Goal: Task Accomplishment & Management: Contribute content

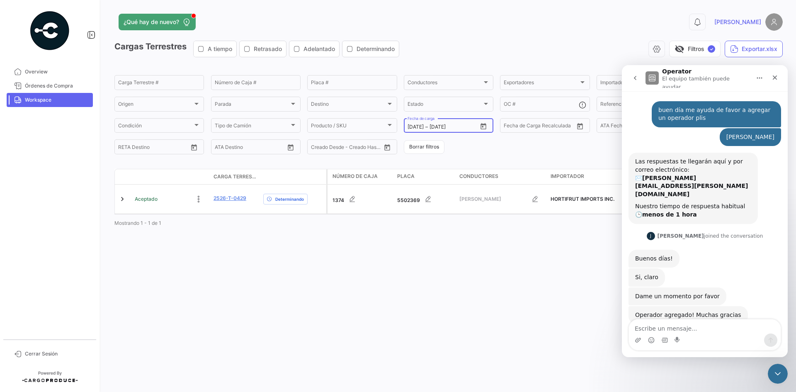
scroll to position [2, 0]
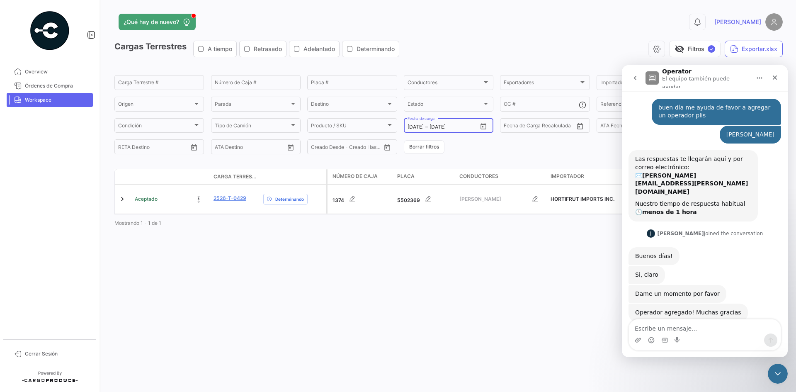
click at [483, 123] on icon "Open calendar" at bounding box center [483, 126] width 7 height 7
click at [478, 245] on div "25" at bounding box center [471, 243] width 13 height 15
type input "[DATE]"
click at [478, 245] on div "25" at bounding box center [471, 243] width 13 height 15
type input "[DATE]"
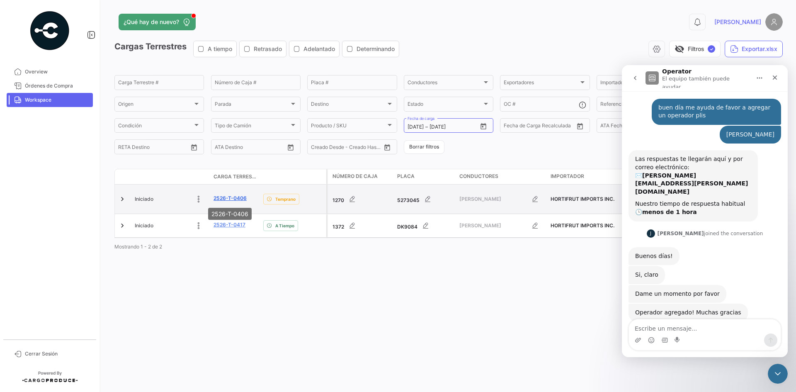
click at [226, 197] on link "2526-T-0406" at bounding box center [229, 197] width 33 height 7
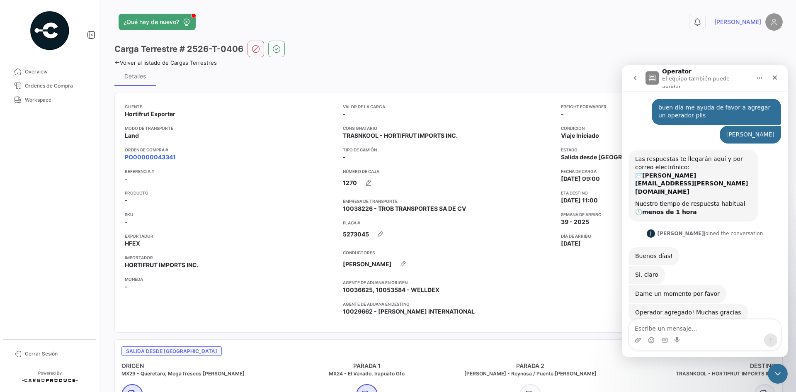
click at [165, 154] on link "PO00000043341" at bounding box center [150, 157] width 51 height 8
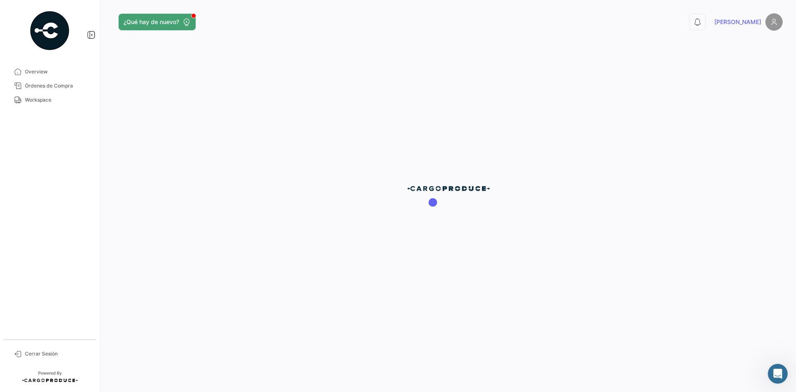
scroll to position [2, 0]
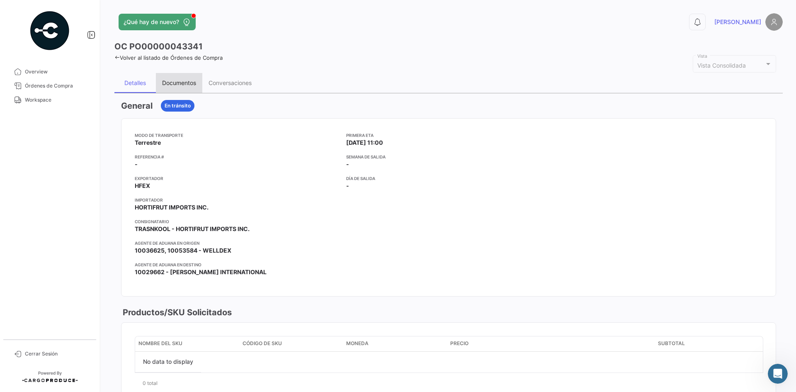
click at [173, 81] on div "Documentos" at bounding box center [179, 82] width 34 height 7
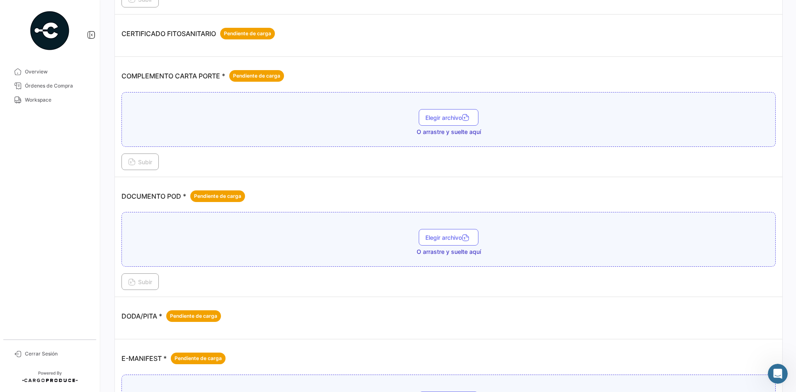
scroll to position [207, 0]
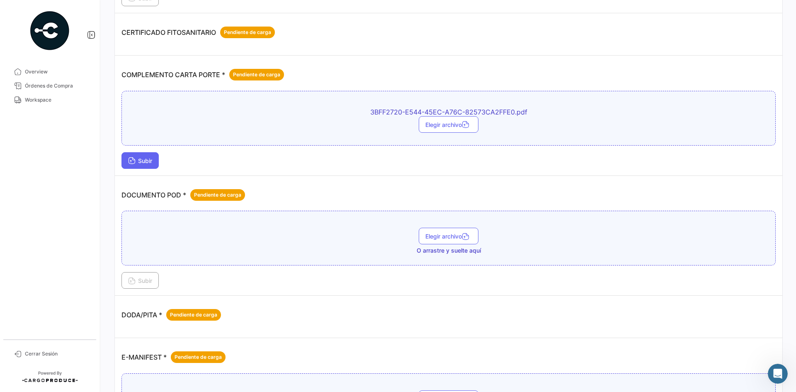
click at [142, 165] on button "Subir" at bounding box center [139, 160] width 37 height 17
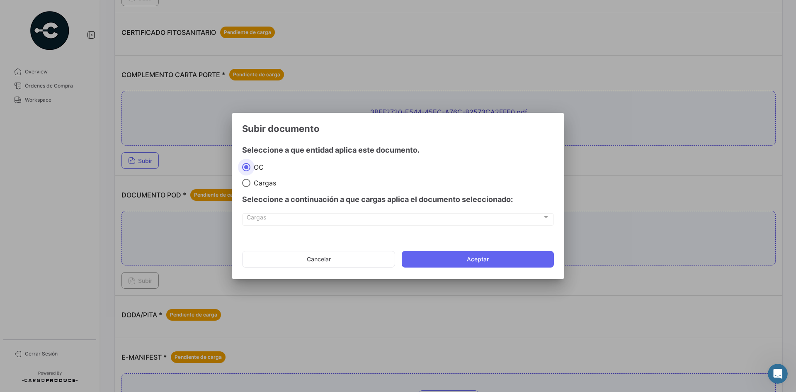
click at [262, 181] on span "Cargas" at bounding box center [263, 183] width 26 height 8
click at [250, 181] on input "Cargas" at bounding box center [246, 183] width 8 height 8
radio input "true"
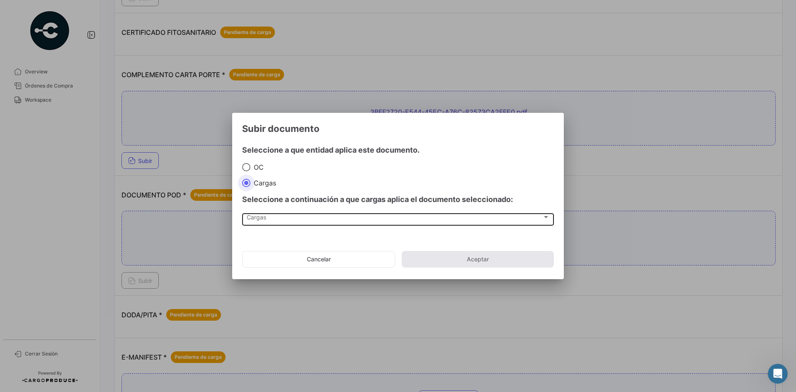
click at [294, 220] on div "Cargas" at bounding box center [395, 218] width 296 height 7
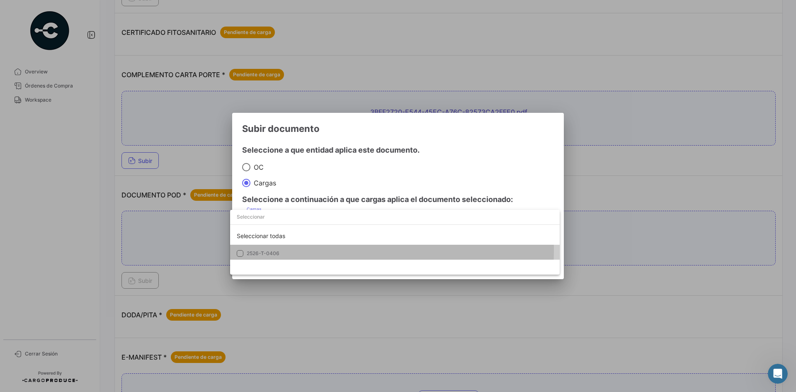
click at [279, 250] on span "2526-T-0406" at bounding box center [263, 253] width 33 height 6
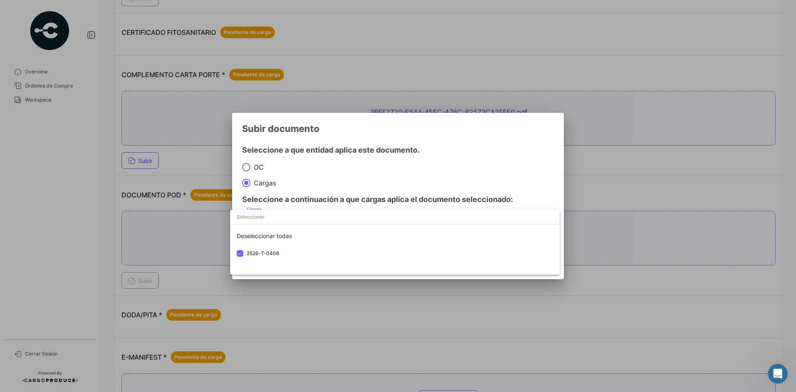
click at [456, 135] on div at bounding box center [398, 196] width 796 height 392
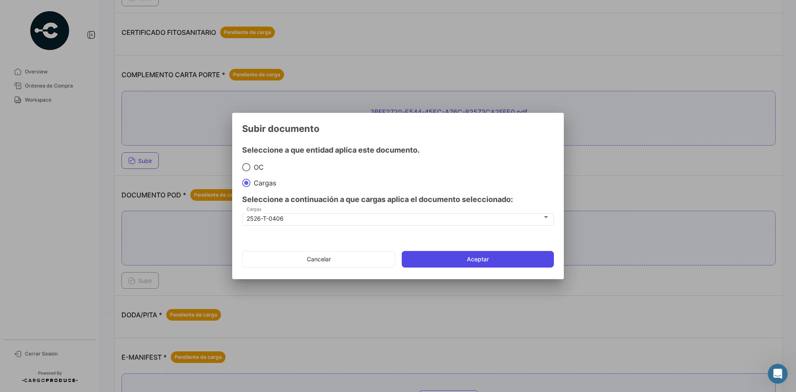
click at [473, 263] on button "Aceptar" at bounding box center [478, 259] width 152 height 17
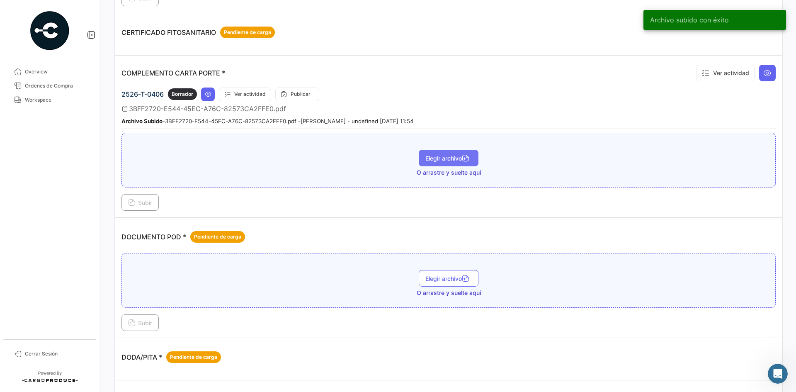
click at [435, 161] on span "Elegir archivo" at bounding box center [448, 158] width 46 height 7
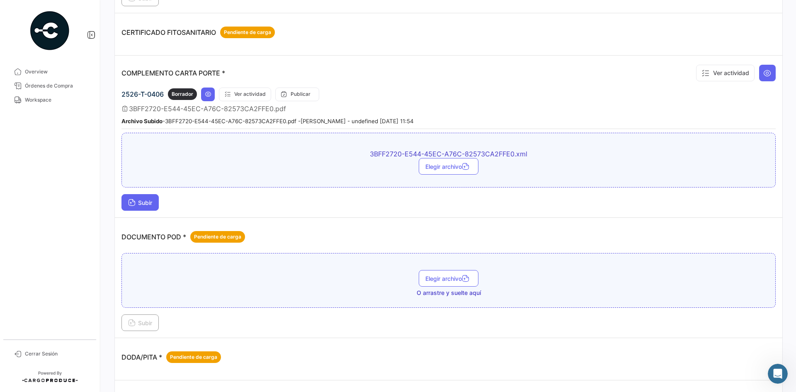
click at [145, 202] on span "Subir" at bounding box center [140, 202] width 24 height 7
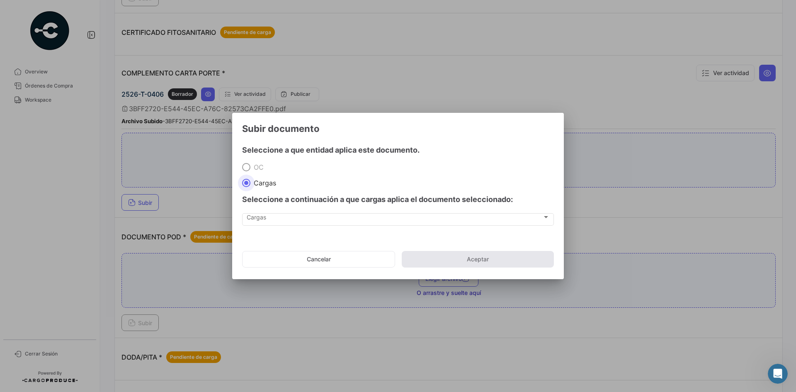
click at [252, 167] on span "OC" at bounding box center [256, 167] width 13 height 8
click at [262, 184] on span "Cargas" at bounding box center [263, 183] width 26 height 8
click at [250, 184] on input "Cargas" at bounding box center [246, 183] width 8 height 8
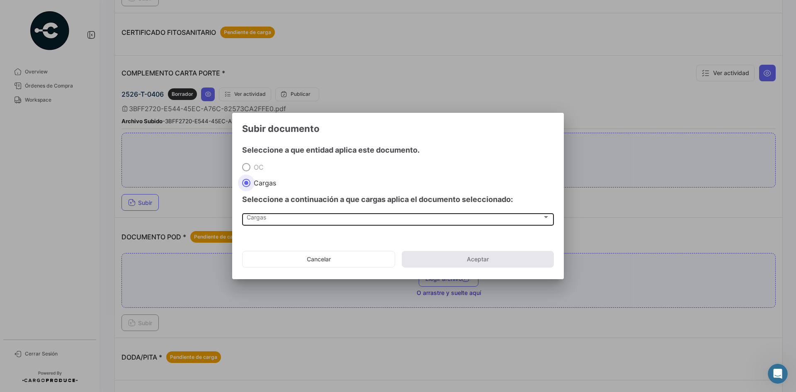
click at [300, 215] on div "Cargas" at bounding box center [395, 218] width 296 height 7
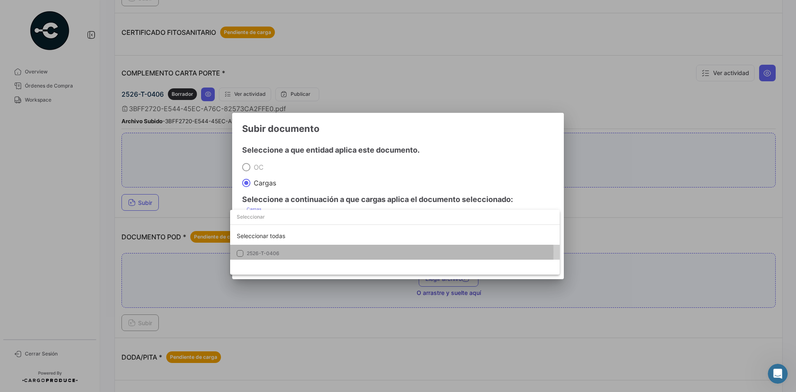
click at [280, 252] on span "2526-T-0406" at bounding box center [305, 253] width 116 height 7
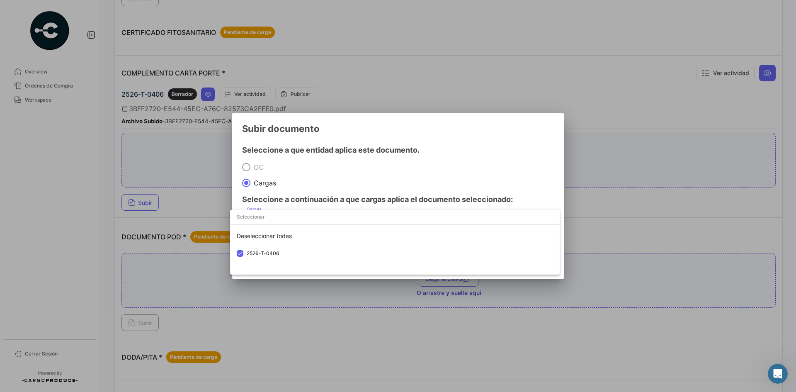
click at [478, 140] on div at bounding box center [398, 196] width 796 height 392
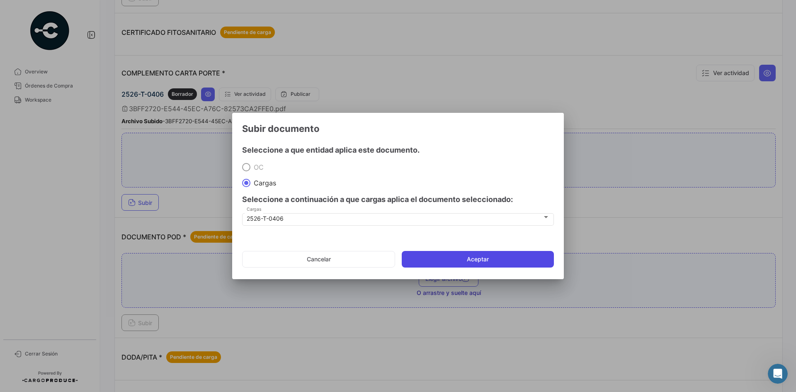
click at [456, 257] on button "Aceptar" at bounding box center [478, 259] width 152 height 17
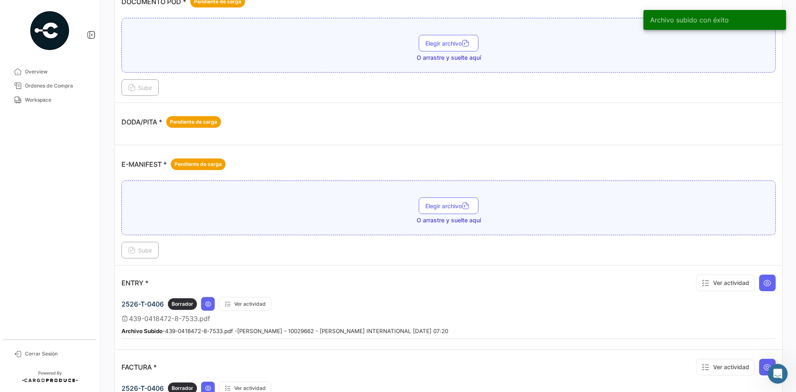
scroll to position [456, 0]
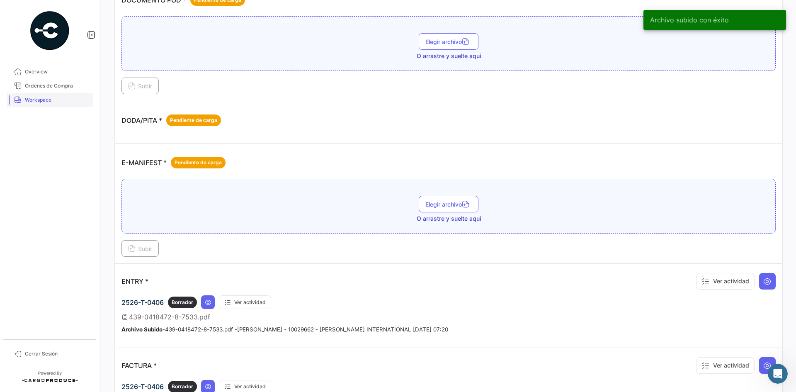
click at [48, 101] on span "Workspace" at bounding box center [57, 99] width 65 height 7
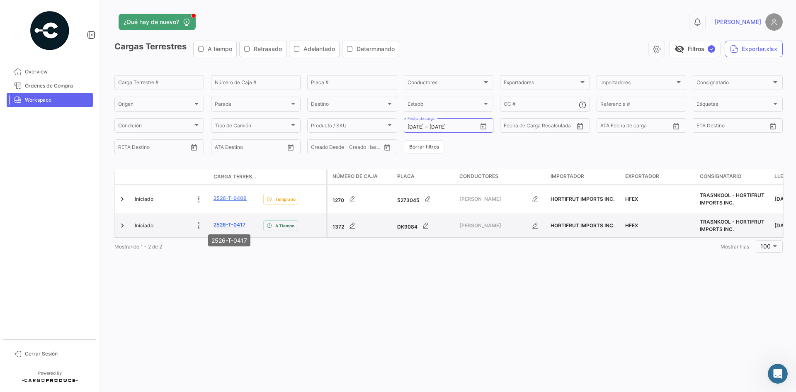
click at [224, 223] on link "2526-T-0417" at bounding box center [229, 224] width 32 height 7
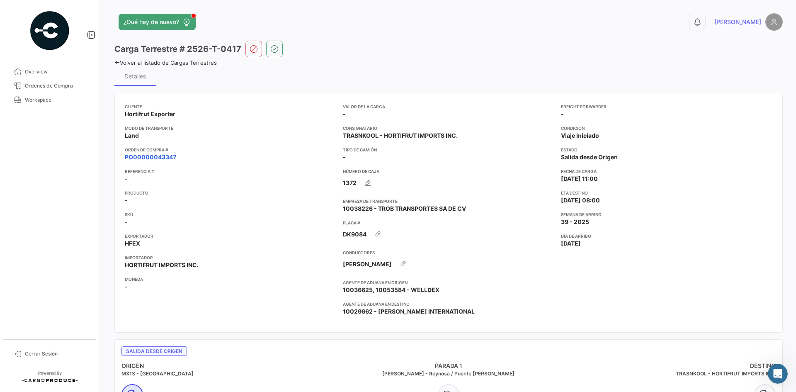
click at [160, 160] on link "PO00000043347" at bounding box center [150, 157] width 51 height 8
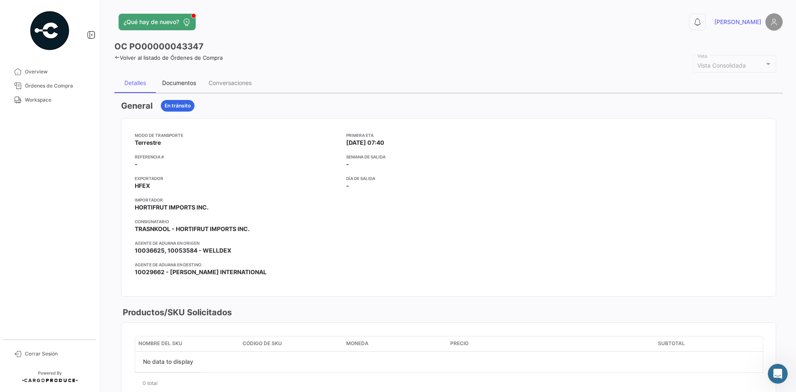
click at [175, 81] on div "Documentos" at bounding box center [179, 82] width 34 height 7
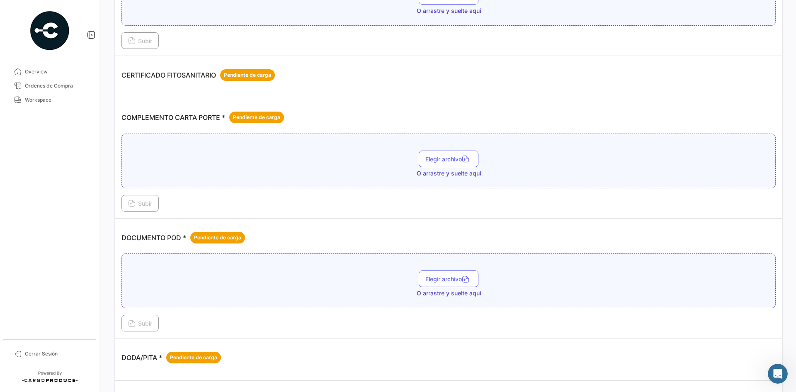
scroll to position [166, 0]
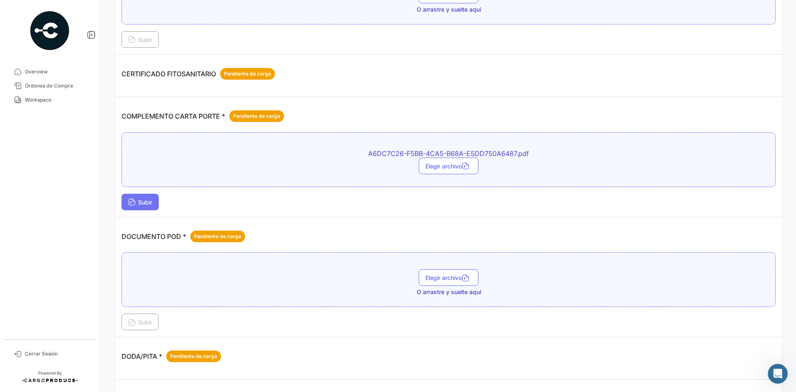
click at [152, 201] on span "Subir" at bounding box center [140, 202] width 24 height 7
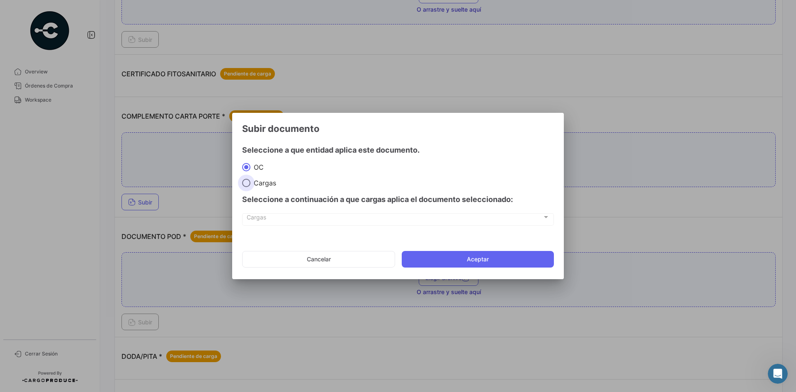
click at [269, 180] on span "Cargas" at bounding box center [263, 183] width 26 height 8
click at [250, 180] on input "Cargas" at bounding box center [246, 183] width 8 height 8
radio input "true"
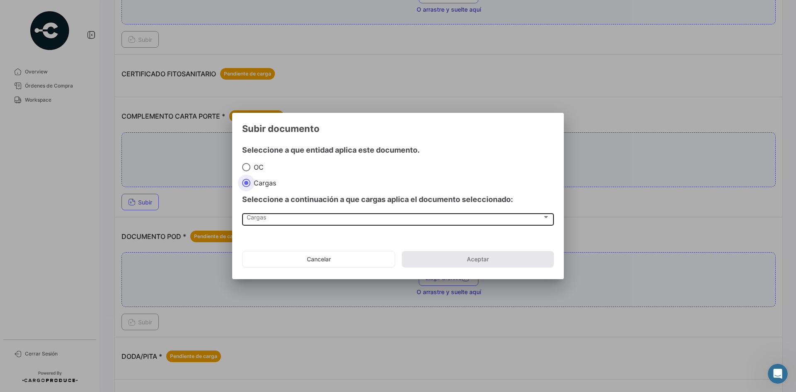
click at [289, 219] on div "Cargas" at bounding box center [395, 218] width 296 height 7
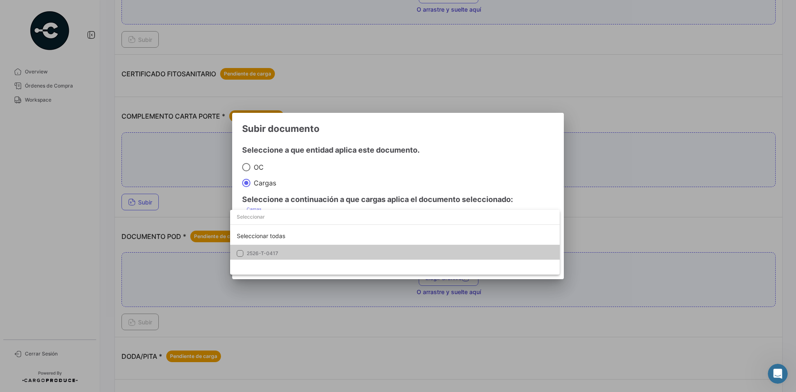
click at [281, 250] on span "2526-T-0417" at bounding box center [305, 253] width 116 height 7
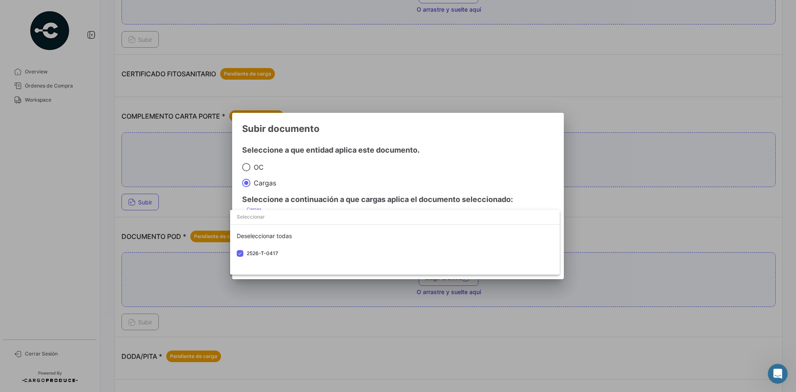
click at [477, 131] on div at bounding box center [398, 196] width 796 height 392
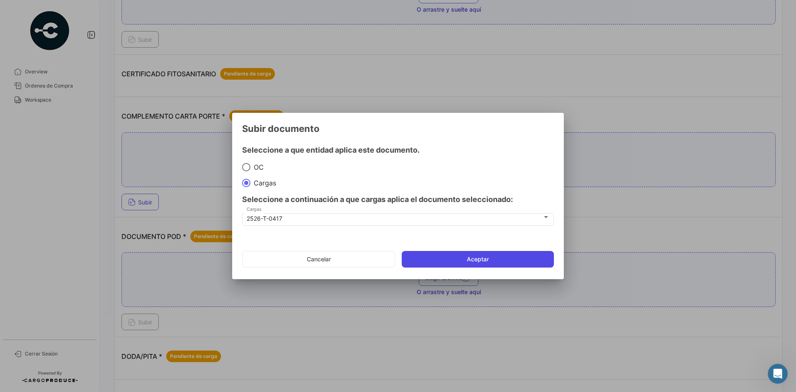
click at [475, 260] on button "Aceptar" at bounding box center [478, 259] width 152 height 17
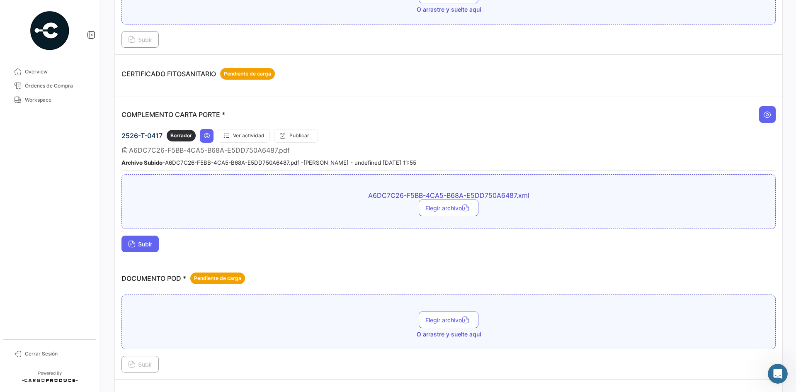
click at [150, 245] on span "Subir" at bounding box center [140, 243] width 24 height 7
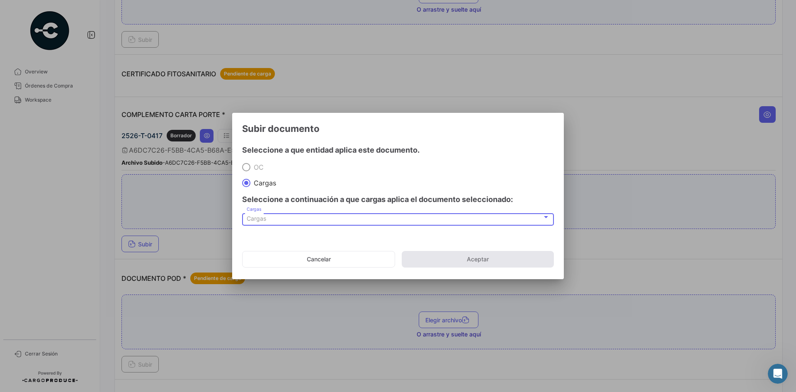
click at [283, 220] on div "Cargas" at bounding box center [395, 218] width 296 height 7
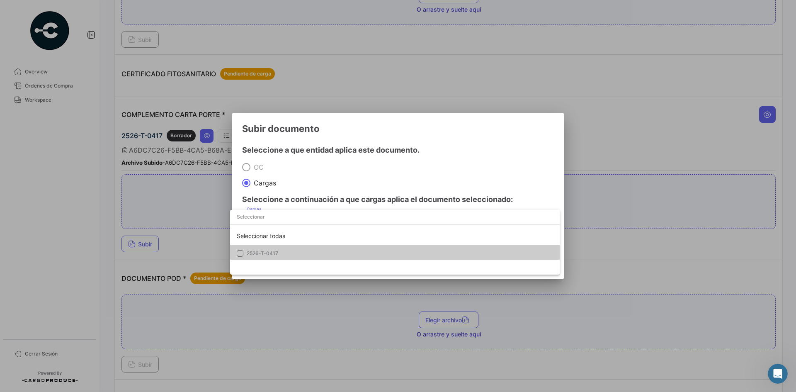
click at [281, 251] on span "2526-T-0417" at bounding box center [305, 253] width 116 height 7
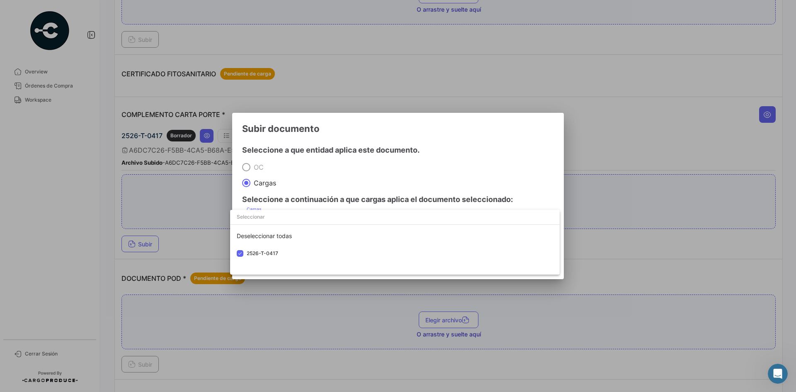
click at [465, 140] on div at bounding box center [398, 196] width 796 height 392
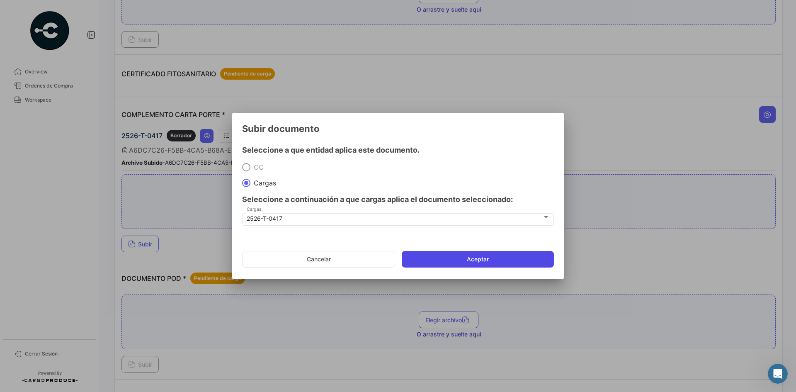
click at [463, 255] on button "Aceptar" at bounding box center [478, 259] width 152 height 17
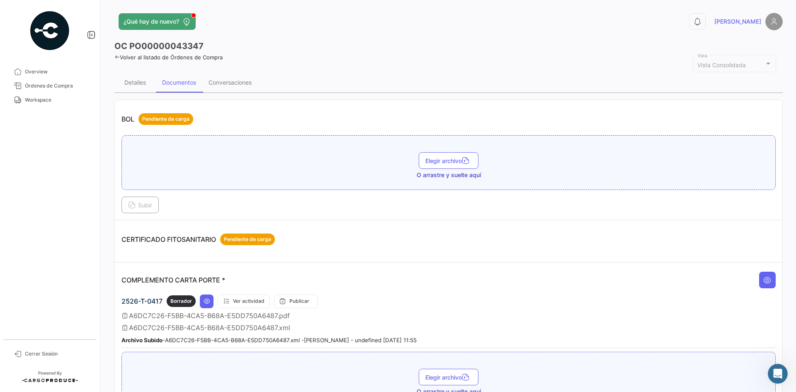
scroll to position [0, 0]
click at [50, 102] on span "Workspace" at bounding box center [57, 99] width 65 height 7
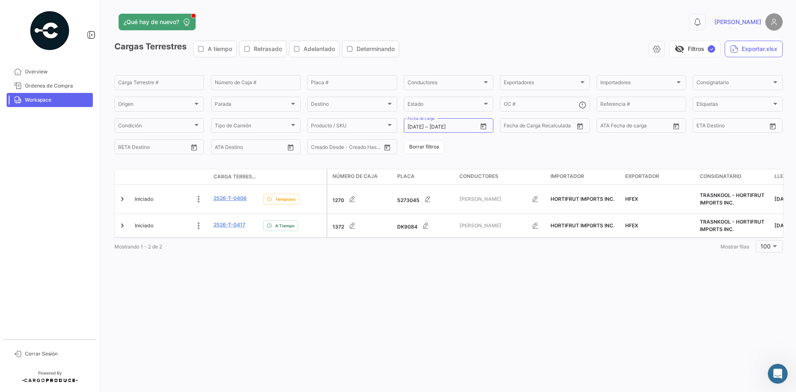
scroll to position [2, 0]
